Goal: Task Accomplishment & Management: Manage account settings

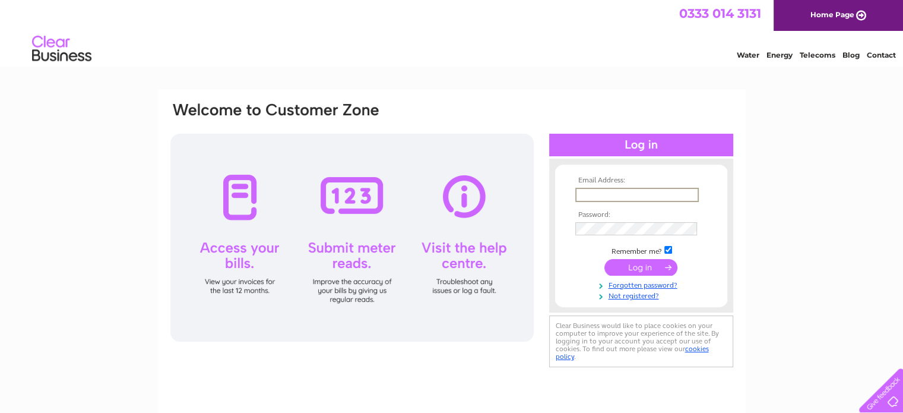
type input "[EMAIL_ADDRESS][DOMAIN_NAME]"
click at [636, 268] on input "submit" at bounding box center [641, 266] width 73 height 17
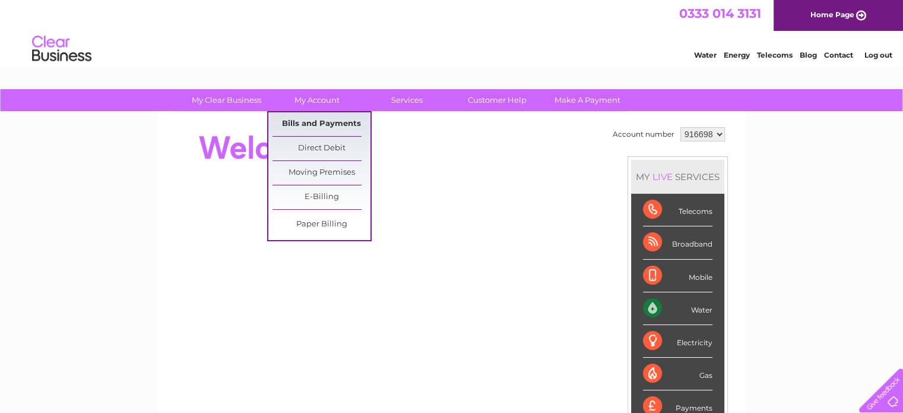
click at [308, 125] on link "Bills and Payments" at bounding box center [322, 124] width 98 height 24
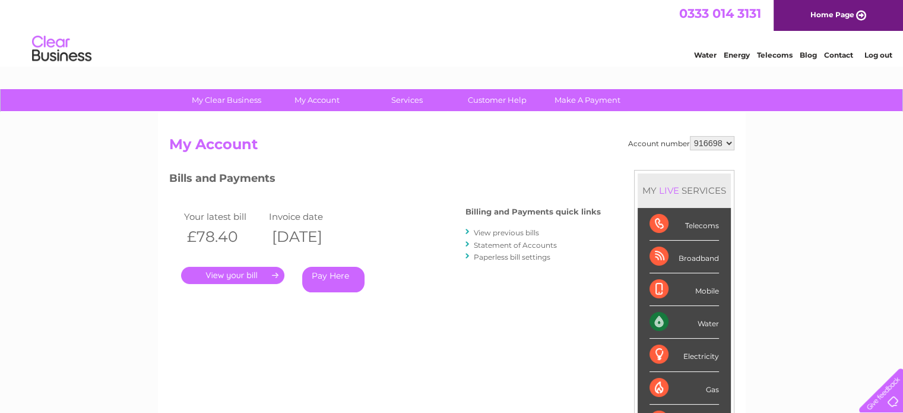
click at [248, 274] on link "." at bounding box center [232, 275] width 103 height 17
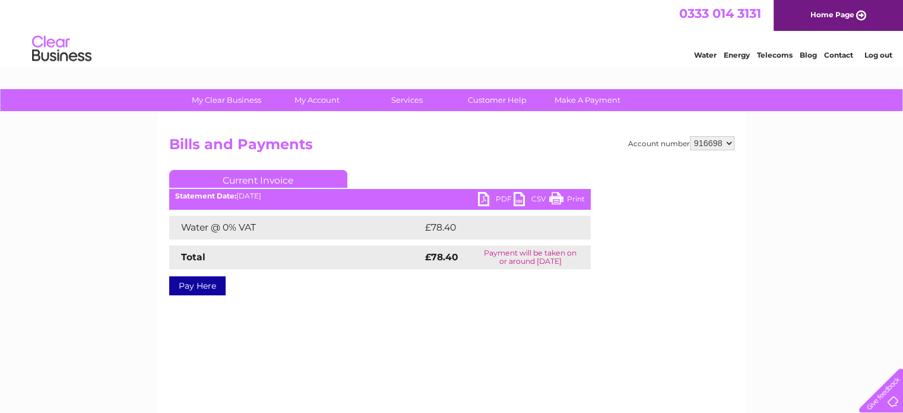
click at [488, 202] on link "PDF" at bounding box center [496, 200] width 36 height 17
